Goal: Find specific page/section: Find specific page/section

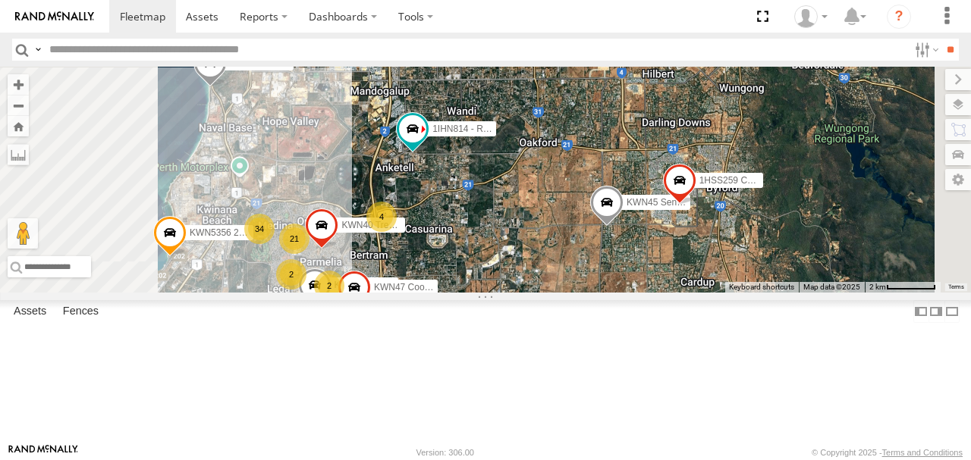
click at [794, 240] on div "1HSA085 Coor. Engineer.Design 1HQN974 Manager buil.Serv KWN5356 2001086 Camera …" at bounding box center [485, 180] width 971 height 226
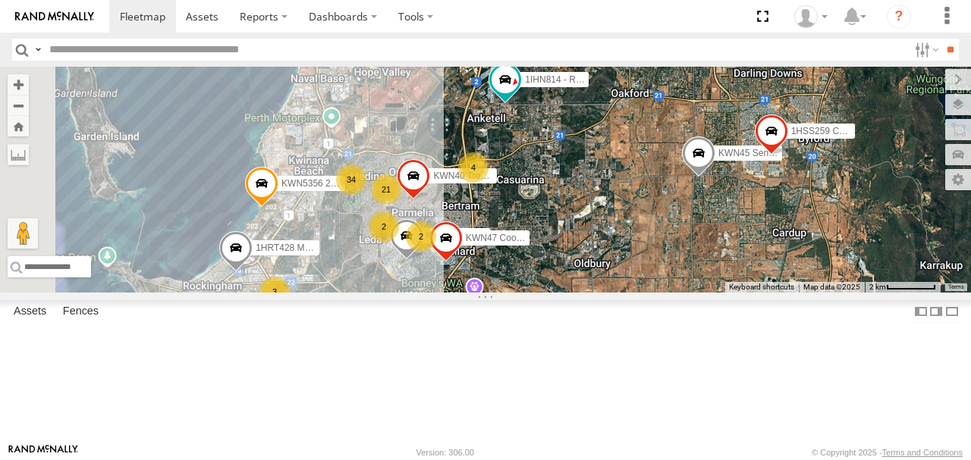
drag, startPoint x: 714, startPoint y: 287, endPoint x: 758, endPoint y: 268, distance: 46.9
click at [758, 268] on div "1HSA085 Coor. Engineer.Design 1HQN974 Manager buil.Serv KWN5356 2001086 Camera …" at bounding box center [485, 180] width 971 height 226
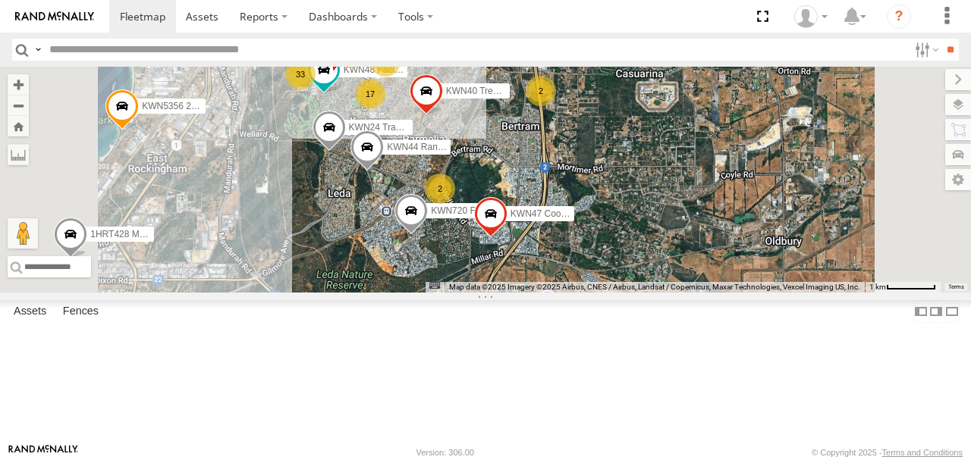
click at [102, 52] on input "text" at bounding box center [475, 50] width 865 height 22
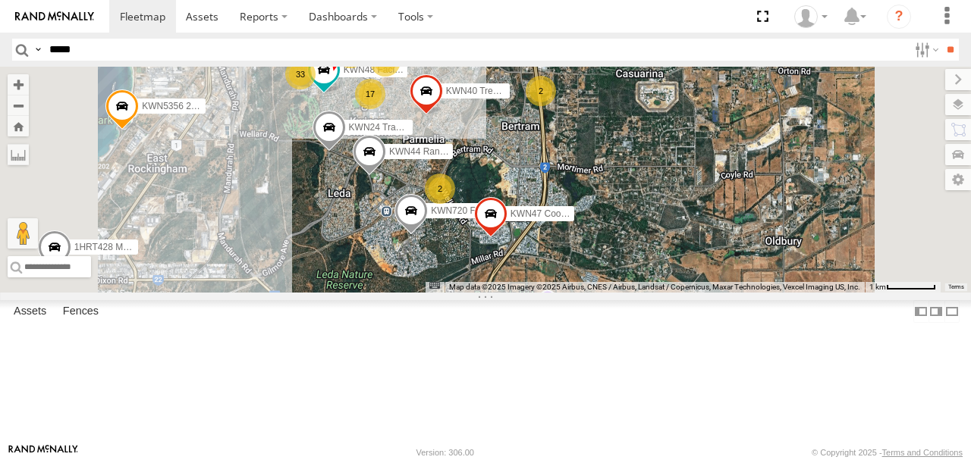
type input "*****"
click at [941, 39] on input "**" at bounding box center [949, 50] width 17 height 22
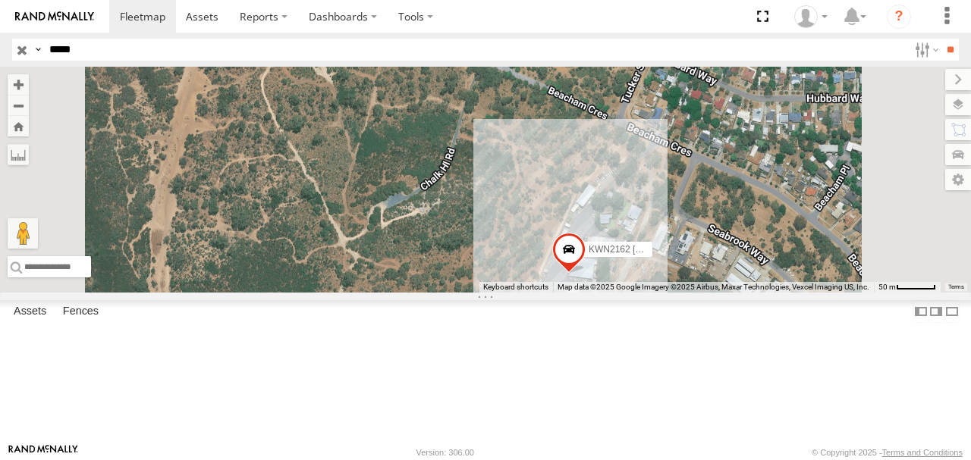
click at [585, 275] on span at bounding box center [568, 254] width 33 height 41
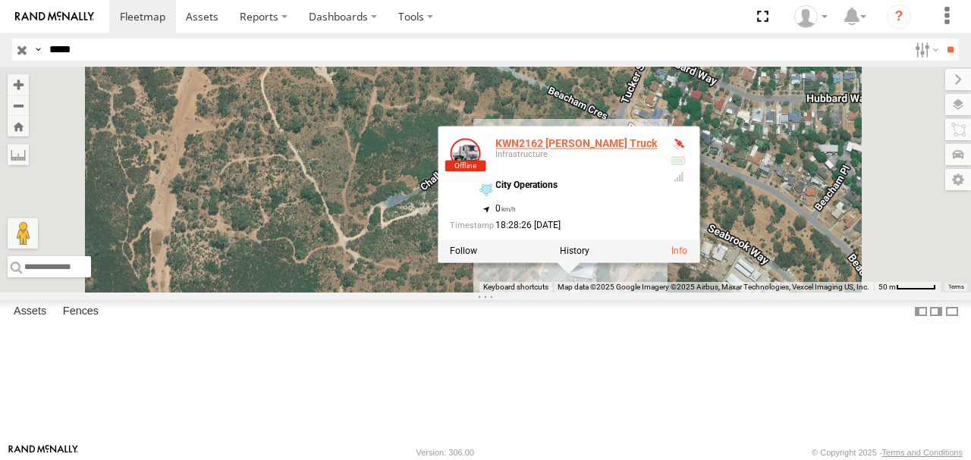
click at [657, 150] on link "KWN2162 Grano Truck" at bounding box center [576, 144] width 162 height 12
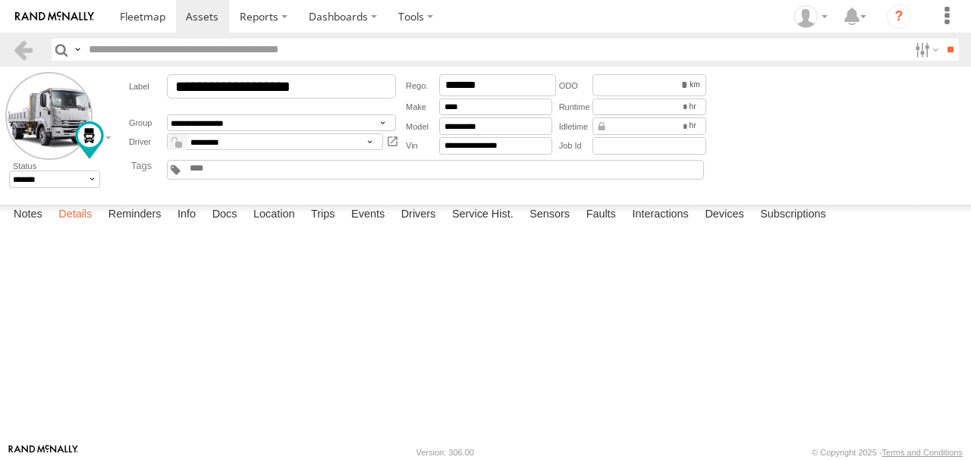
click at [91, 226] on label "Details" at bounding box center [75, 215] width 49 height 21
click at [137, 226] on label "Reminders" at bounding box center [135, 215] width 68 height 21
click at [193, 226] on label "Info" at bounding box center [186, 215] width 33 height 21
click at [230, 226] on label "Docs" at bounding box center [225, 215] width 40 height 21
click at [277, 226] on label "Location" at bounding box center [274, 215] width 57 height 21
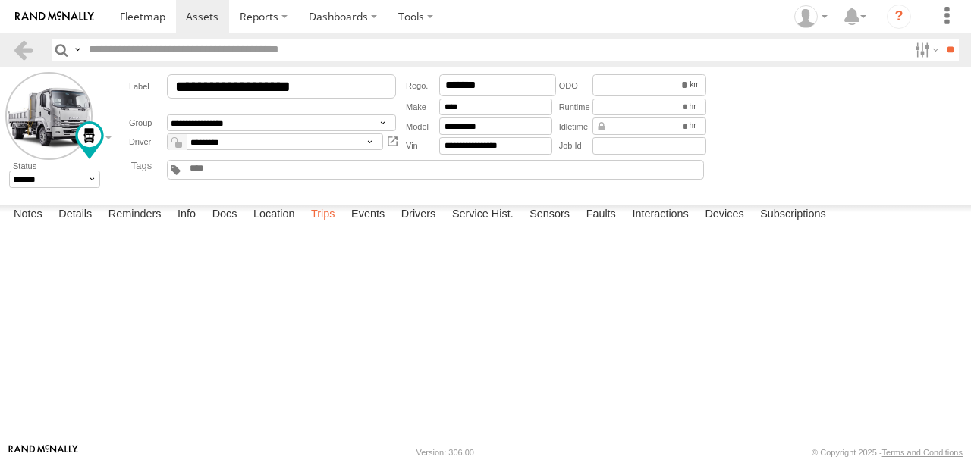
click at [331, 226] on label "Trips" at bounding box center [322, 215] width 39 height 21
click at [370, 226] on label "Events" at bounding box center [368, 215] width 49 height 21
click at [431, 226] on label "Drivers" at bounding box center [419, 215] width 50 height 21
click at [476, 226] on label "Service Hist." at bounding box center [482, 215] width 77 height 21
click at [544, 226] on label "Sensors" at bounding box center [549, 215] width 55 height 21
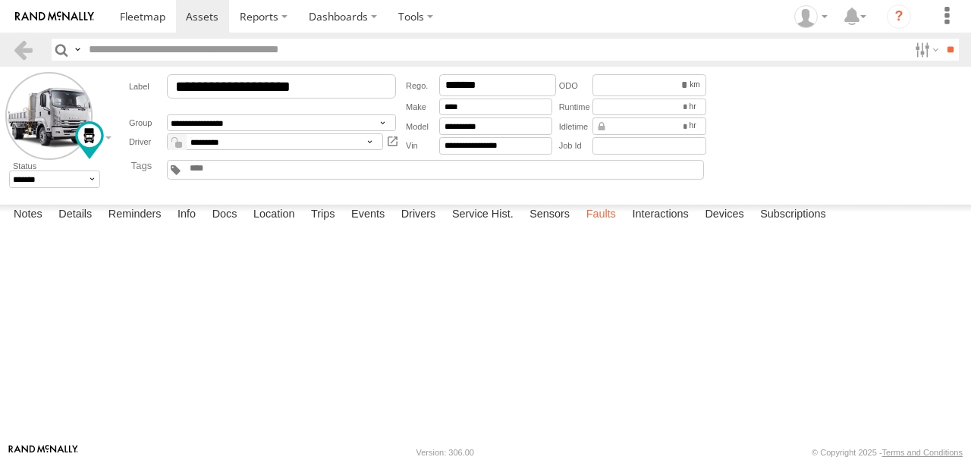
click at [605, 226] on label "Faults" at bounding box center [601, 215] width 45 height 21
click at [651, 226] on label "Interactions" at bounding box center [660, 215] width 72 height 21
click at [724, 226] on label "Devices" at bounding box center [724, 215] width 54 height 21
click at [0, 0] on div "3C842710129C" at bounding box center [0, 0] width 0 height 0
click at [790, 226] on label "Subscriptions" at bounding box center [792, 215] width 81 height 21
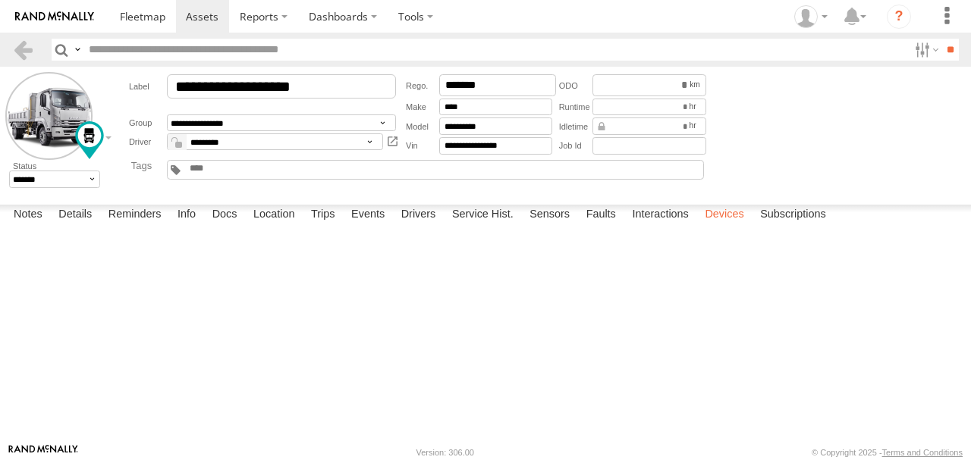
click at [714, 226] on label "Devices" at bounding box center [724, 215] width 54 height 21
click at [27, 46] on link at bounding box center [23, 50] width 22 height 22
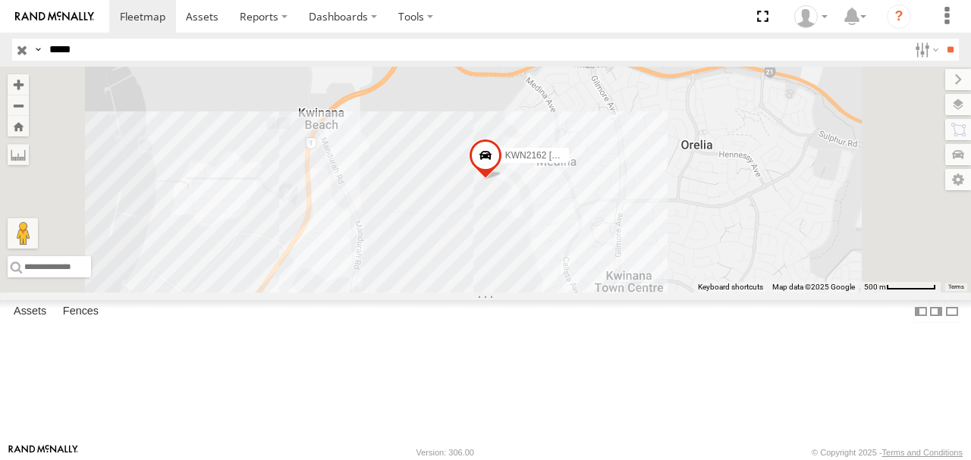
drag, startPoint x: 95, startPoint y: 50, endPoint x: 39, endPoint y: 50, distance: 56.1
click at [39, 50] on div "Search Query Asset ID Asset Label Registration Manufacturer Model VIN Job ID Dr…" at bounding box center [476, 50] width 929 height 22
type input "****"
click at [941, 39] on input "**" at bounding box center [949, 50] width 17 height 22
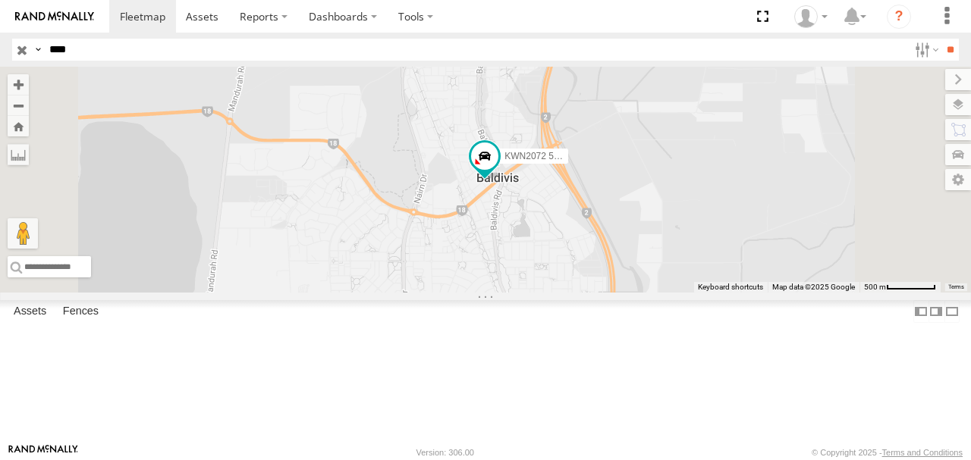
click at [0, 0] on div "KWN2072 509 Hino 300 (Grafitti truck)" at bounding box center [0, 0] width 0 height 0
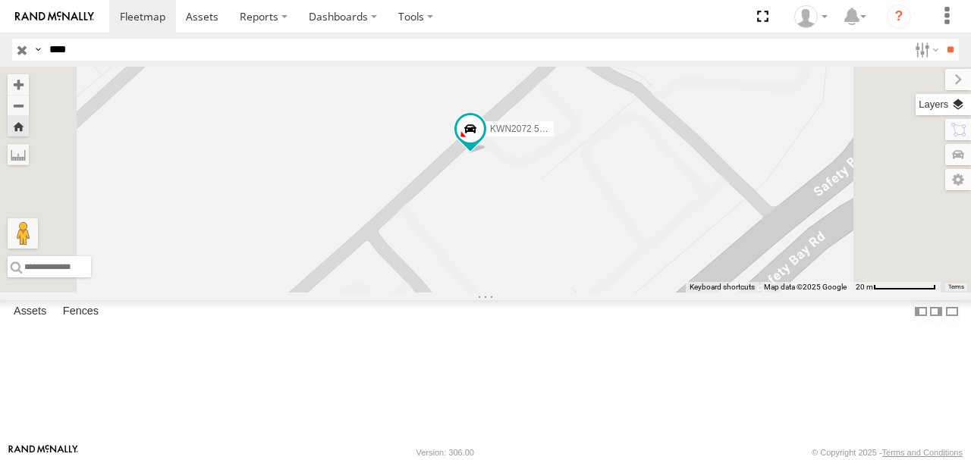
click at [960, 101] on label at bounding box center [942, 104] width 55 height 21
click at [0, 0] on span "Basemaps" at bounding box center [0, 0] width 0 height 0
click at [0, 0] on span "Satellite" at bounding box center [0, 0] width 0 height 0
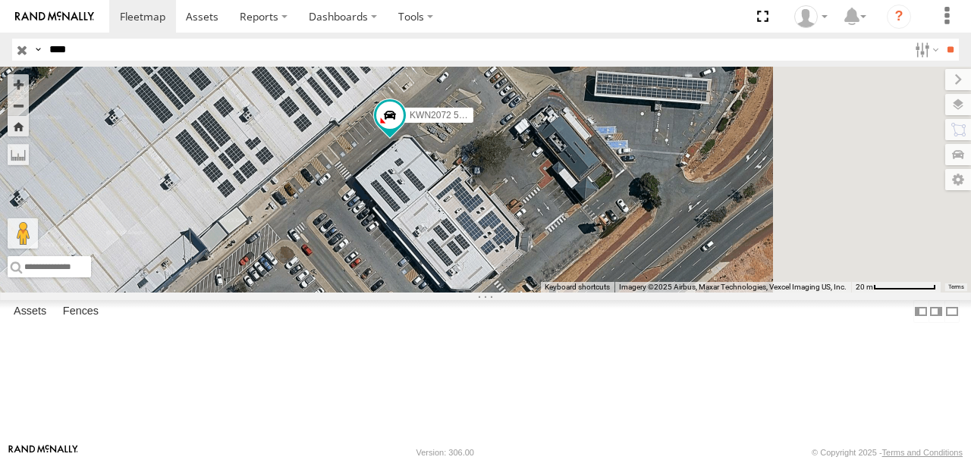
drag, startPoint x: 629, startPoint y: 275, endPoint x: 559, endPoint y: 264, distance: 71.3
click at [559, 264] on div "KWN2072 509 Hino 300 (Grafitti truck)" at bounding box center [485, 180] width 971 height 226
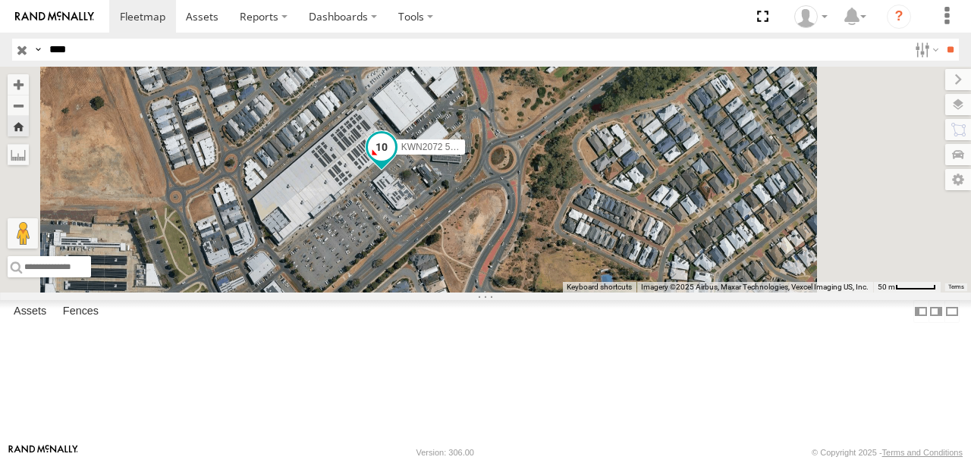
click at [395, 162] on span at bounding box center [381, 147] width 27 height 27
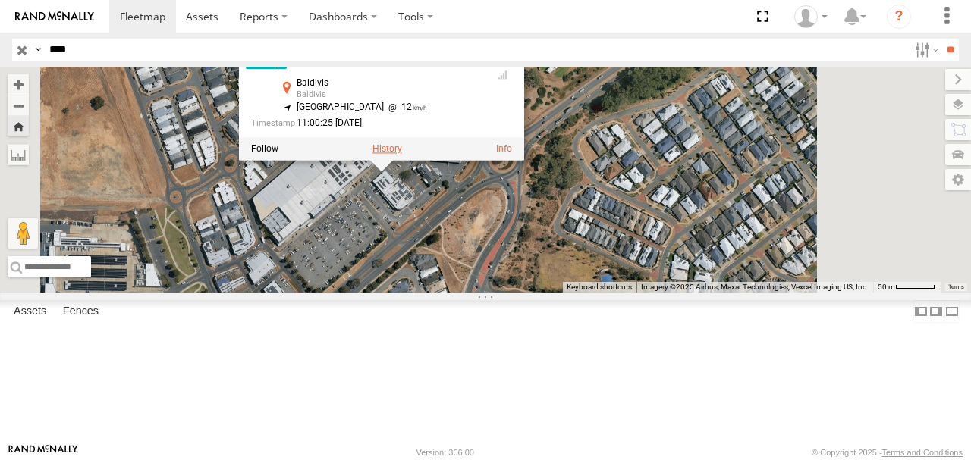
click at [402, 155] on label at bounding box center [387, 149] width 30 height 11
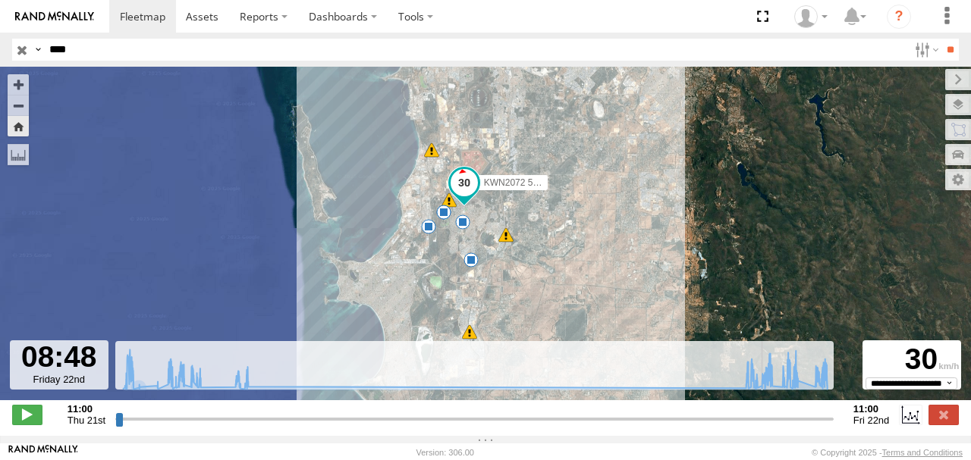
drag, startPoint x: 118, startPoint y: 428, endPoint x: 764, endPoint y: 414, distance: 645.5
click at [764, 414] on input "range" at bounding box center [474, 419] width 718 height 14
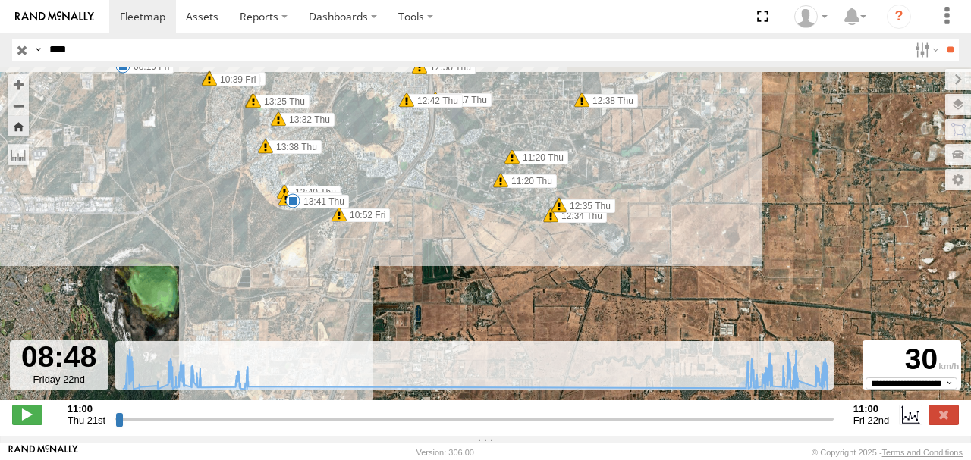
drag, startPoint x: 463, startPoint y: 224, endPoint x: 472, endPoint y: 235, distance: 14.6
click at [474, 237] on div "KWN2072 509 Hino 300 (Grafitti truck) 13:41 Thu 15:02 Thu 15:18 Thu 08:19 Fri 0…" at bounding box center [485, 242] width 971 height 350
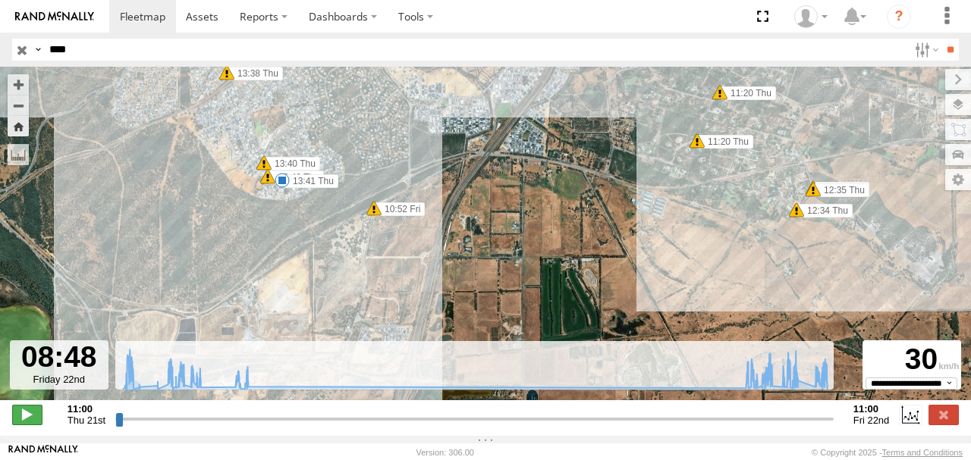
click at [26, 421] on span at bounding box center [27, 415] width 30 height 20
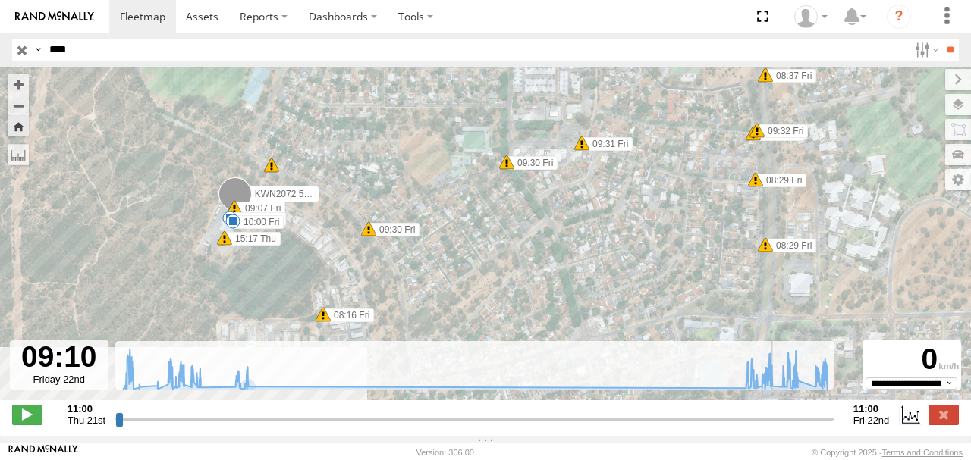
drag, startPoint x: 341, startPoint y: 283, endPoint x: 364, endPoint y: 176, distance: 109.5
click at [364, 176] on div "KWN2072 509 Hino 300 (Grafitti truck) 13:41 Thu 15:02 Thu 15:18 Thu 08:19 Fri 0…" at bounding box center [485, 242] width 971 height 350
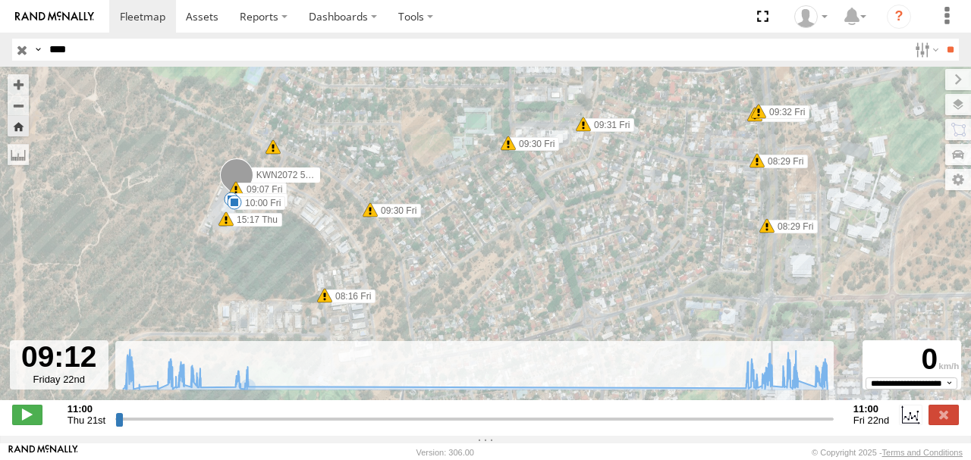
drag, startPoint x: 359, startPoint y: 239, endPoint x: 359, endPoint y: 137, distance: 102.4
click at [359, 137] on div "KWN2072 509 Hino 300 (Grafitti truck) 13:41 Thu 15:02 Thu 15:18 Thu 08:19 Fri 0…" at bounding box center [485, 242] width 971 height 350
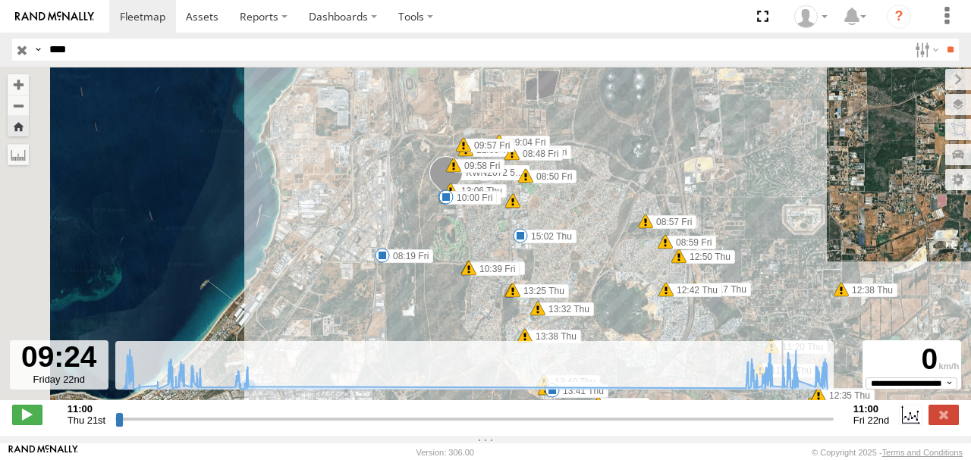
drag, startPoint x: 387, startPoint y: 276, endPoint x: 397, endPoint y: 143, distance: 133.1
click at [397, 143] on div "KWN2072 509 Hino 300 (Grafitti truck) 13:41 Thu 15:02 Thu 15:18 Thu 08:19 Fri 0…" at bounding box center [485, 242] width 971 height 350
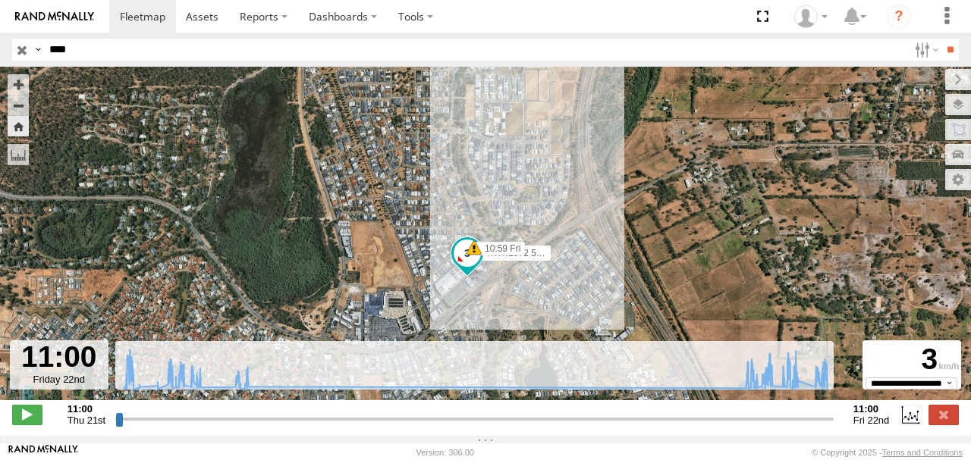
type input "**********"
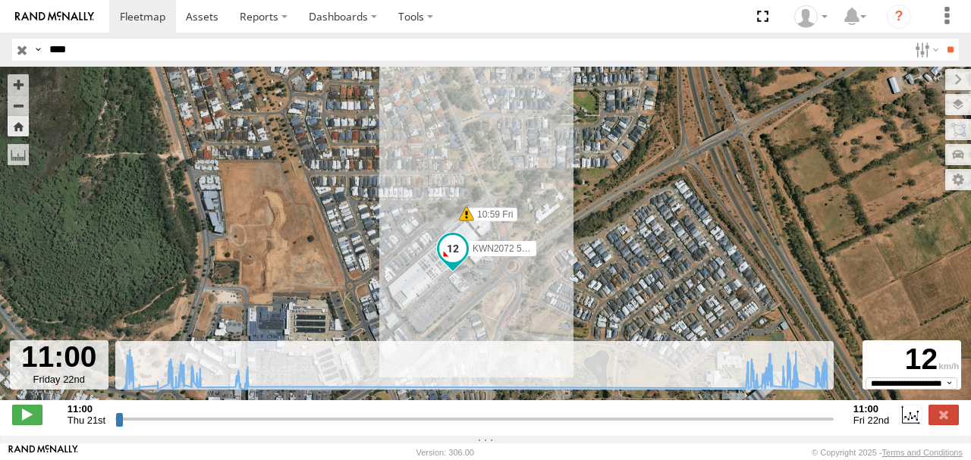
click at [476, 218] on label "10:59 Fri" at bounding box center [491, 215] width 51 height 14
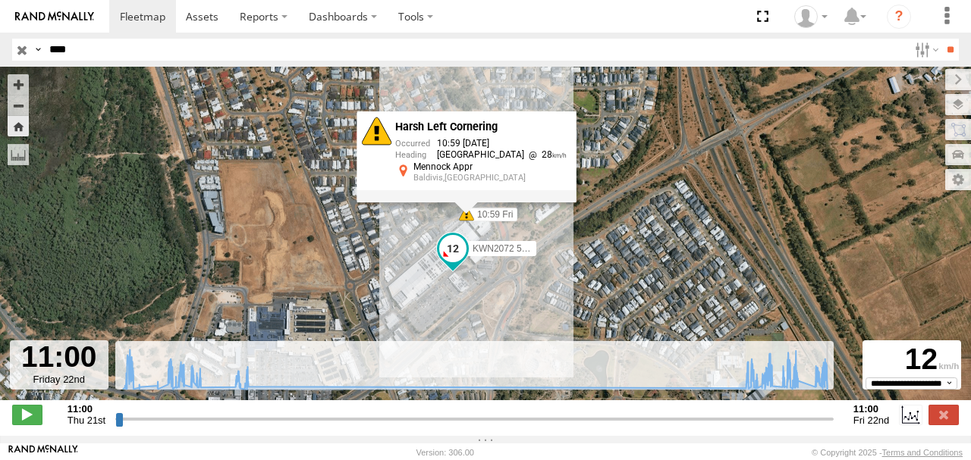
click at [435, 227] on div "KWN2072 509 Hino 300 (Grafitti truck) 13:41 Thu 15:02 Thu 15:18 Thu 08:19 Fri 0…" at bounding box center [485, 242] width 971 height 350
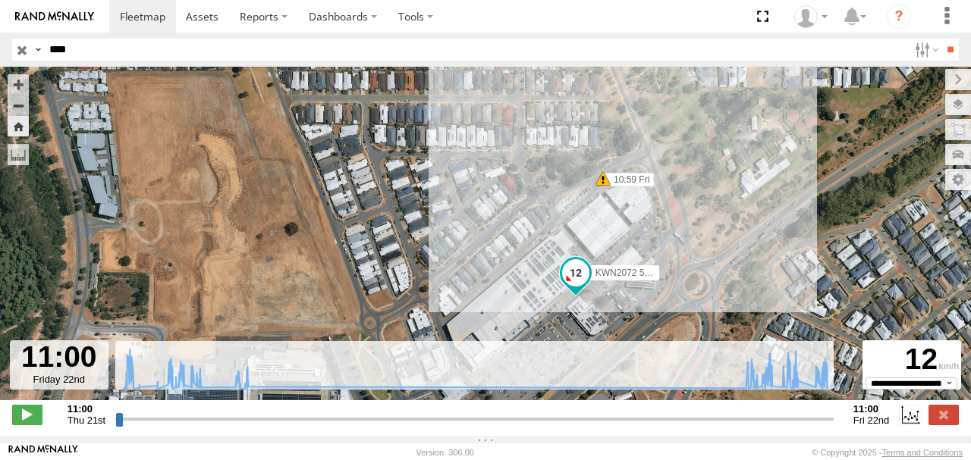
click at [21, 49] on input "button" at bounding box center [22, 50] width 20 height 22
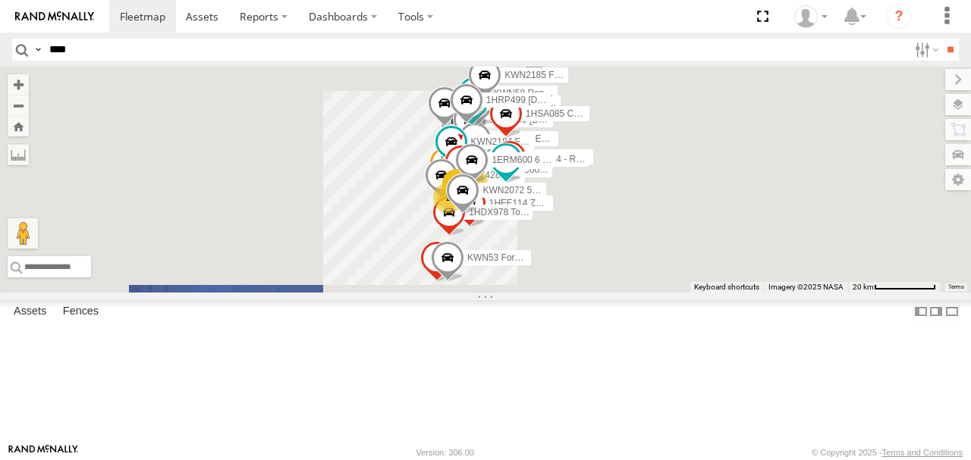
scroll to position [32, 0]
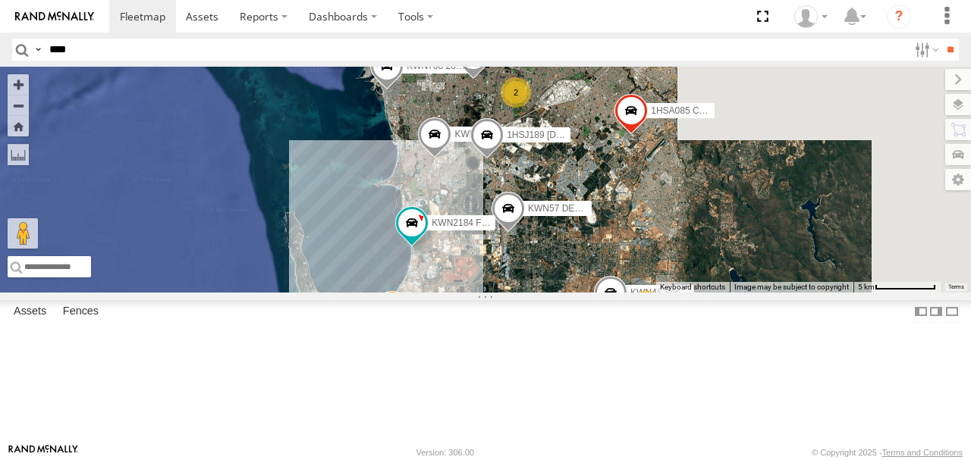
drag, startPoint x: 582, startPoint y: 210, endPoint x: 514, endPoint y: 210, distance: 68.3
click at [514, 210] on div "KWN49 Super.Retic KWN2185 Facil. Cleaning 1HSA085 Coor. Engineer.Design KWN708 …" at bounding box center [485, 180] width 971 height 226
